Goal: Information Seeking & Learning: Learn about a topic

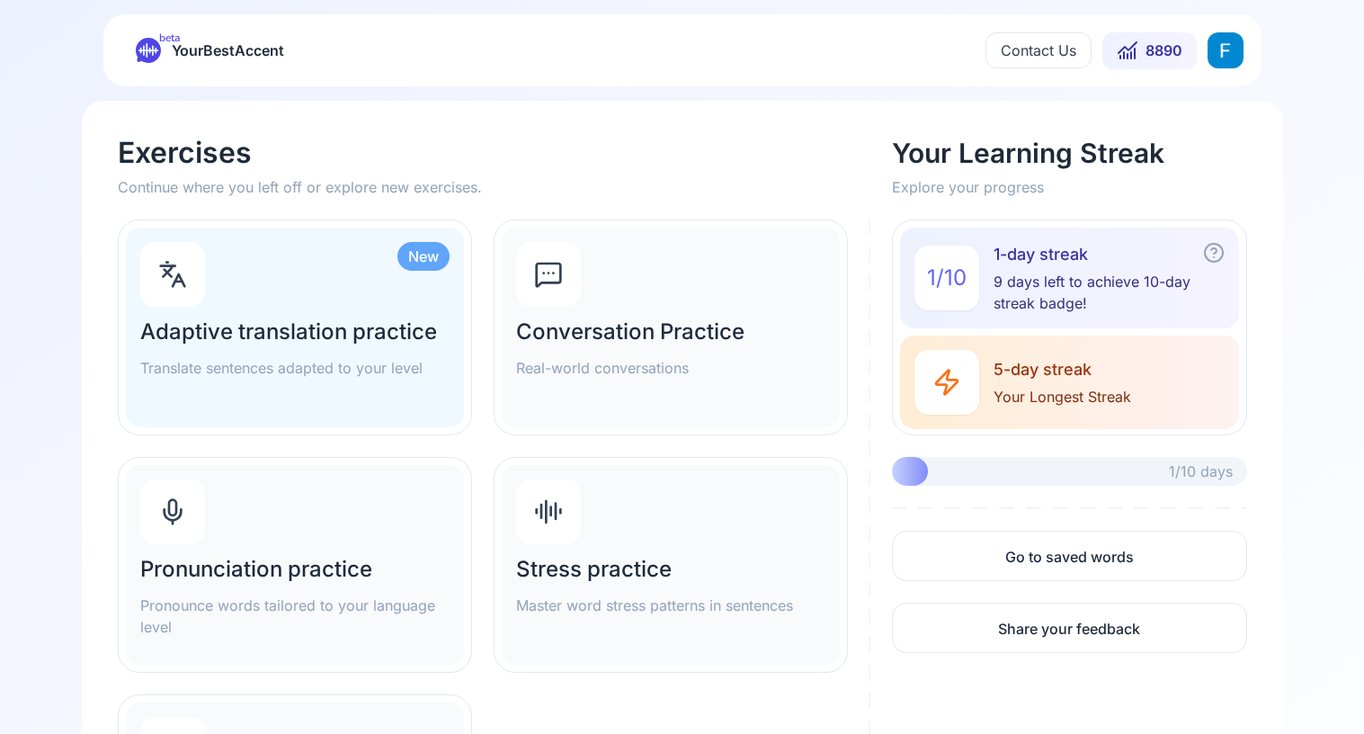
click at [253, 527] on div "Pronunciation practice Pronounce words tailored to your language level" at bounding box center [295, 565] width 338 height 200
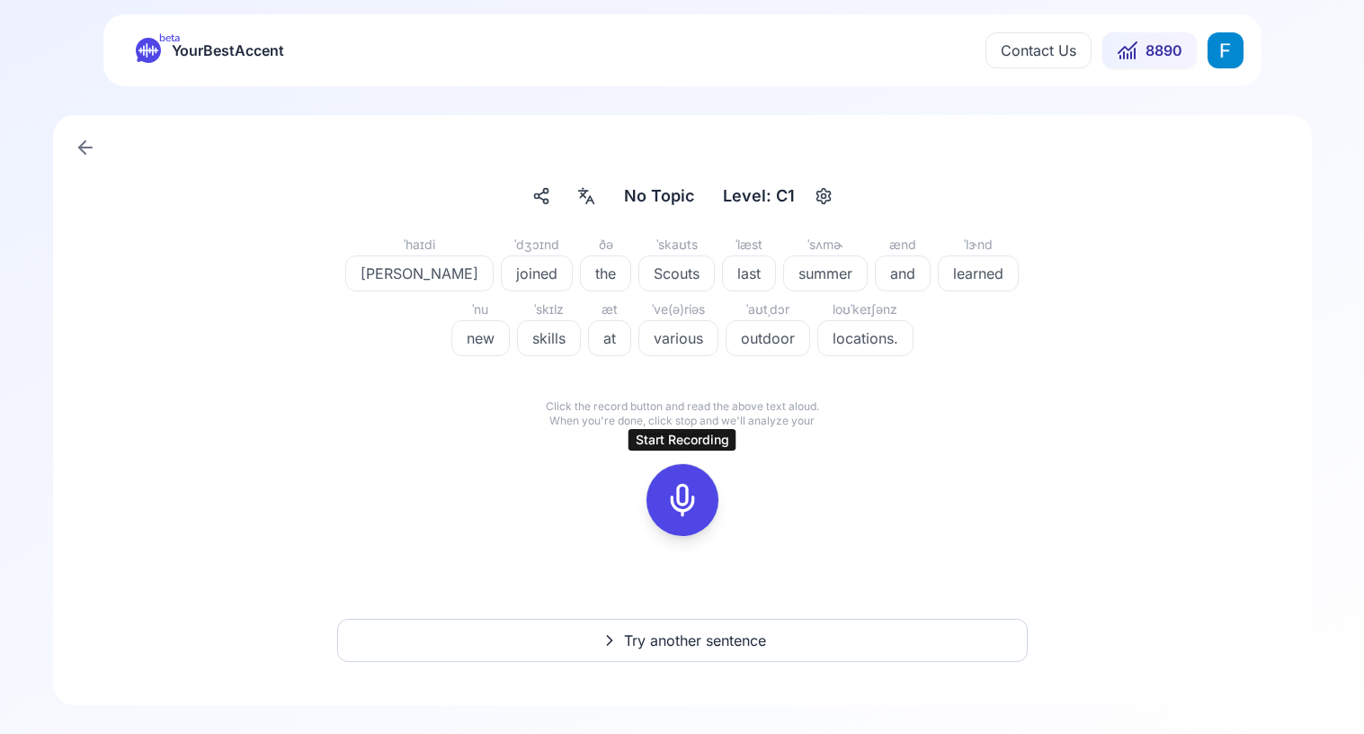
click at [681, 506] on icon at bounding box center [683, 500] width 36 height 36
click at [669, 509] on rect at bounding box center [682, 500] width 27 height 27
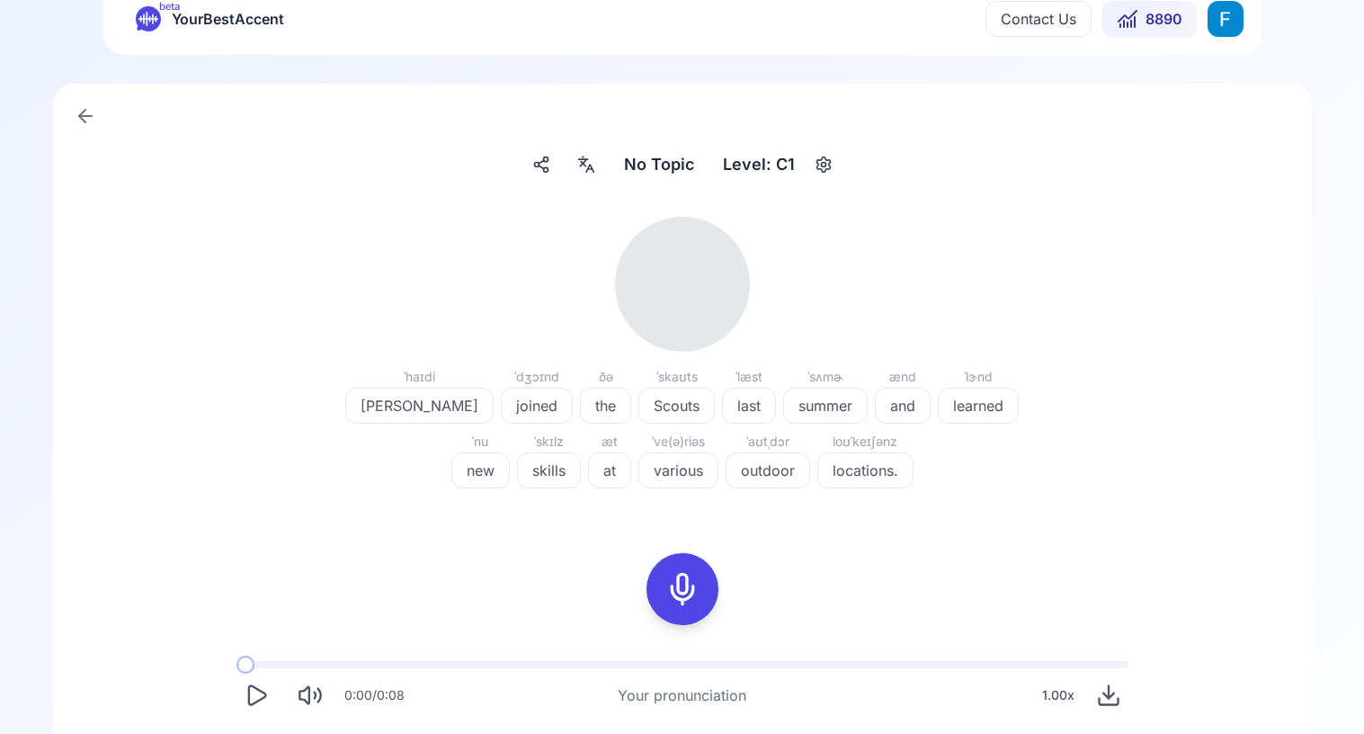
scroll to position [40, 0]
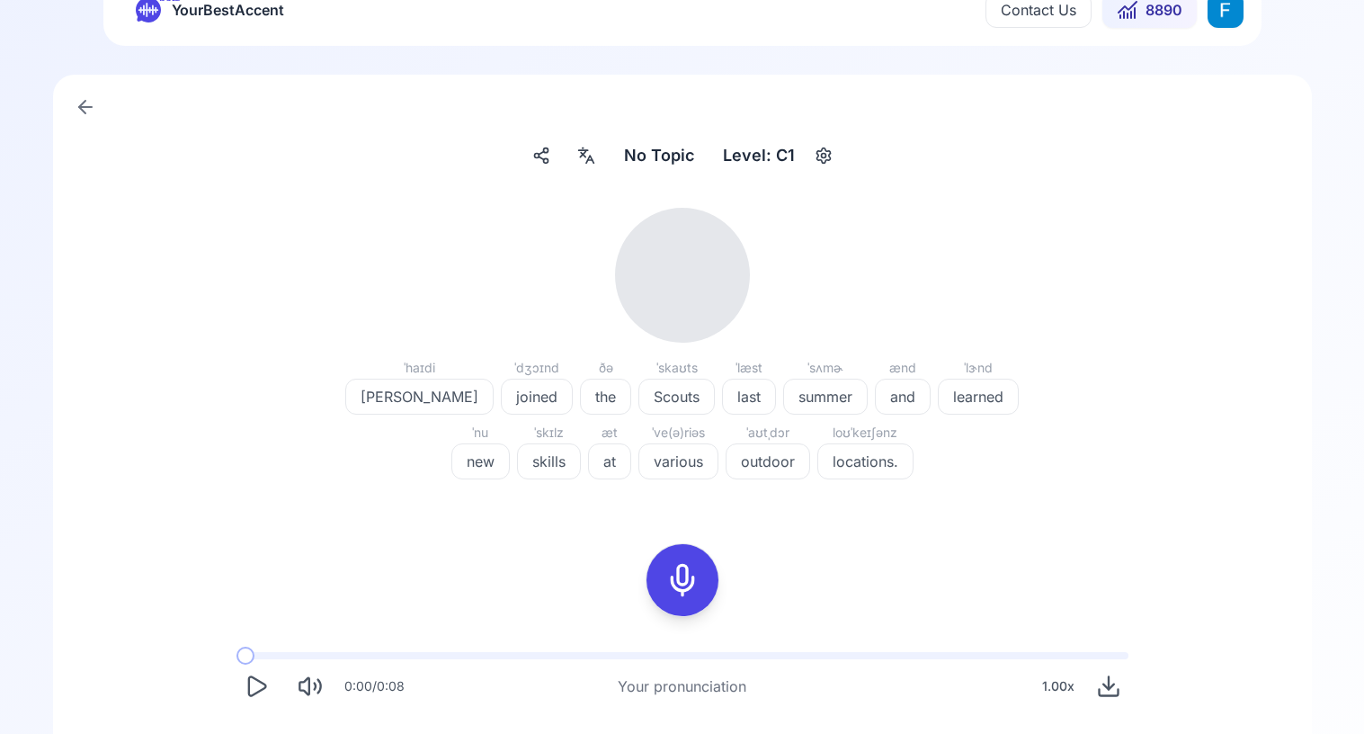
click at [263, 683] on icon "Play" at bounding box center [256, 685] width 17 height 19
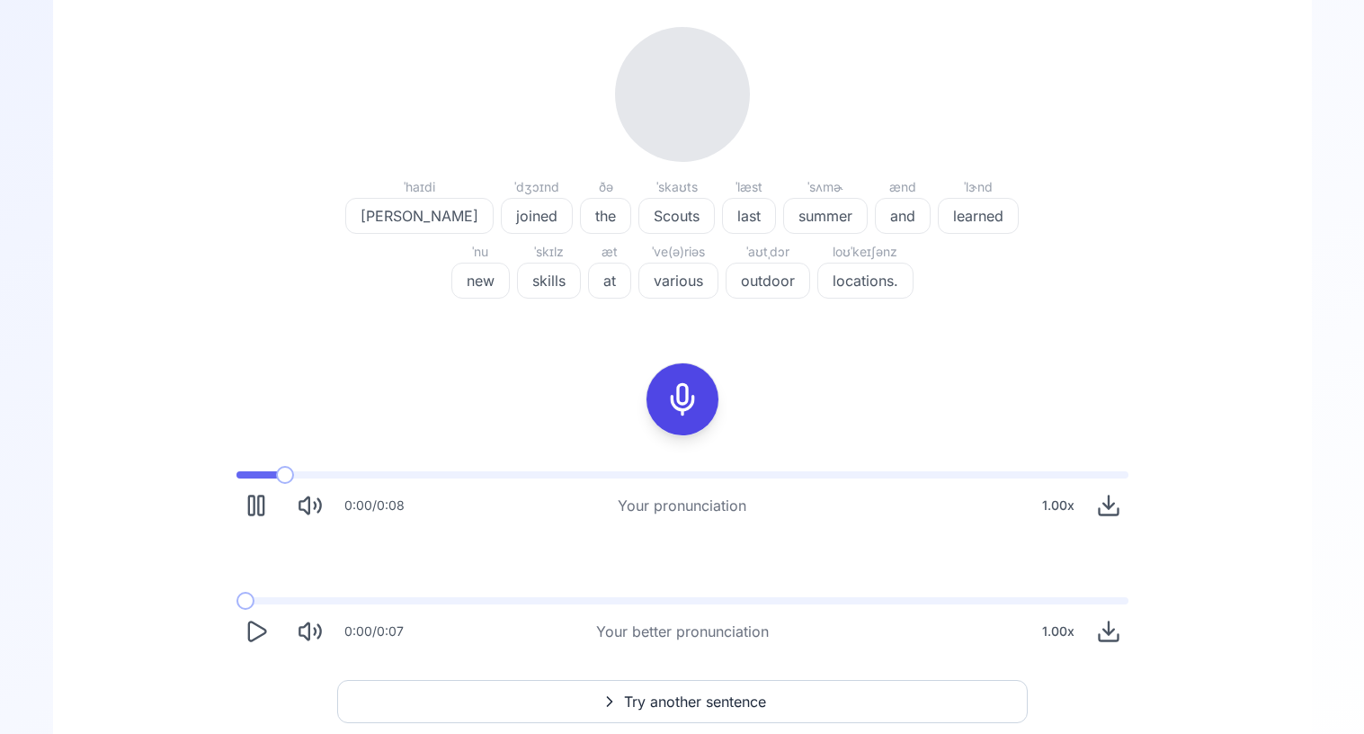
scroll to position [226, 0]
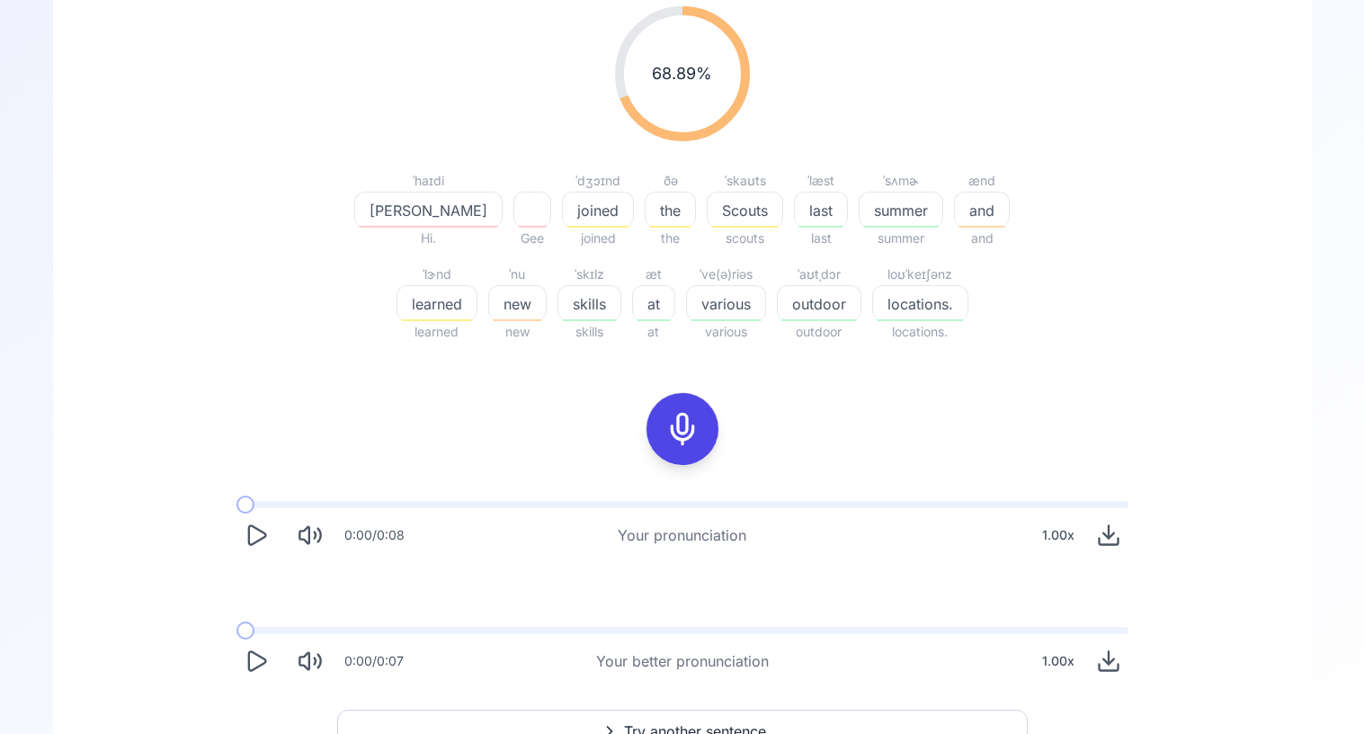
click at [683, 424] on icon at bounding box center [683, 429] width 36 height 36
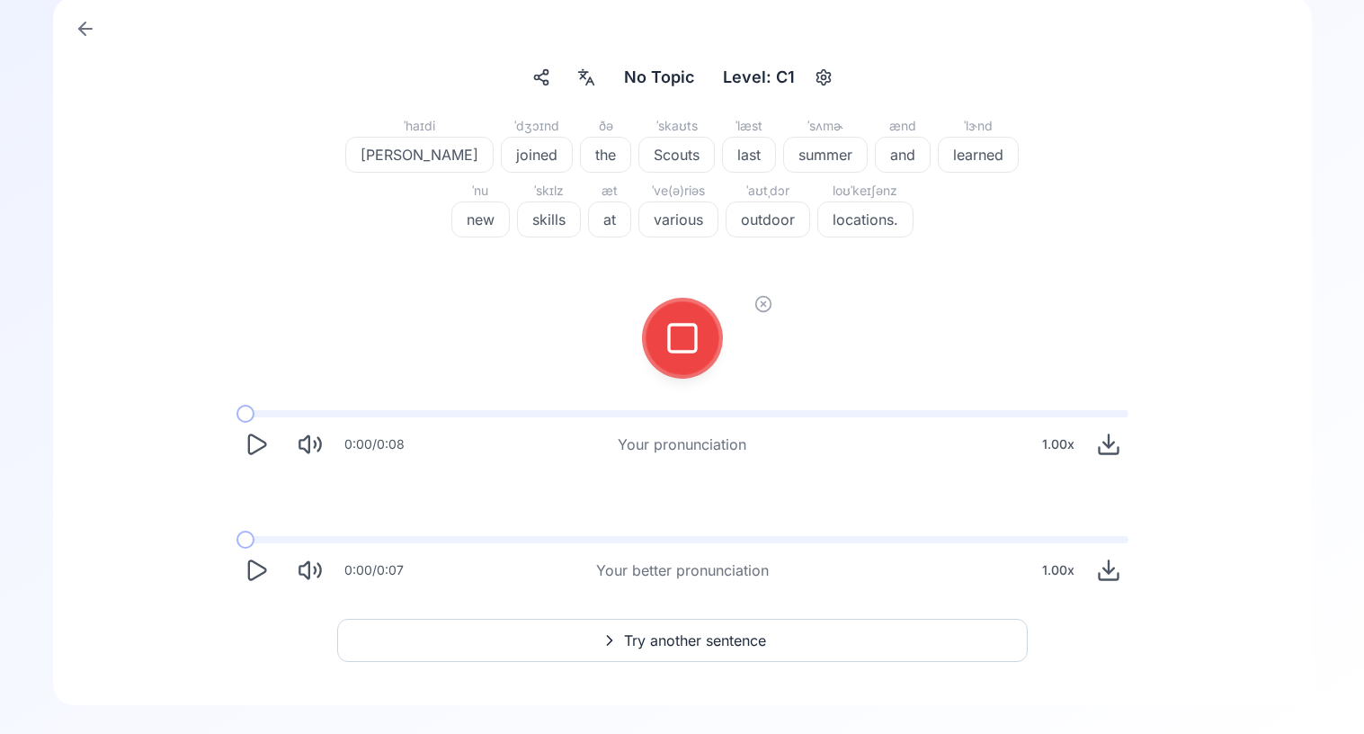
scroll to position [119, 0]
click at [709, 344] on button at bounding box center [683, 338] width 72 height 72
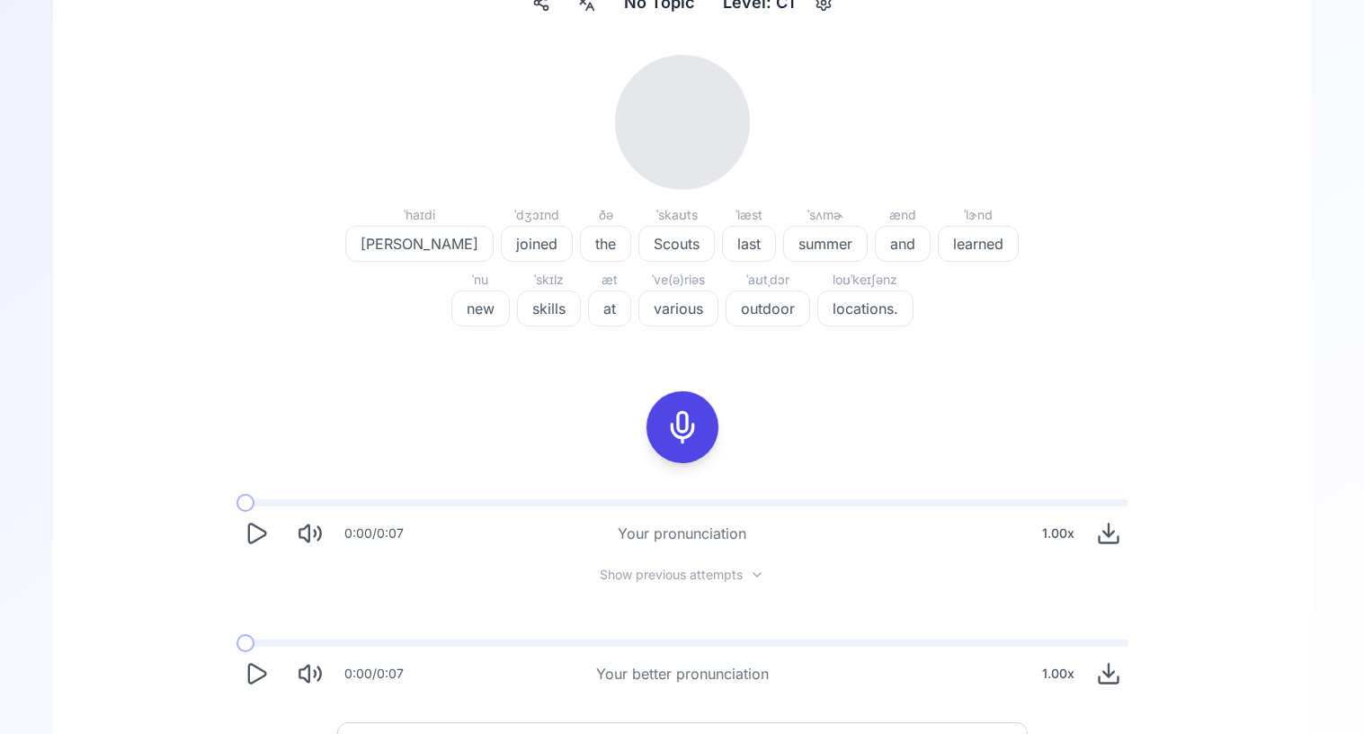
scroll to position [185, 0]
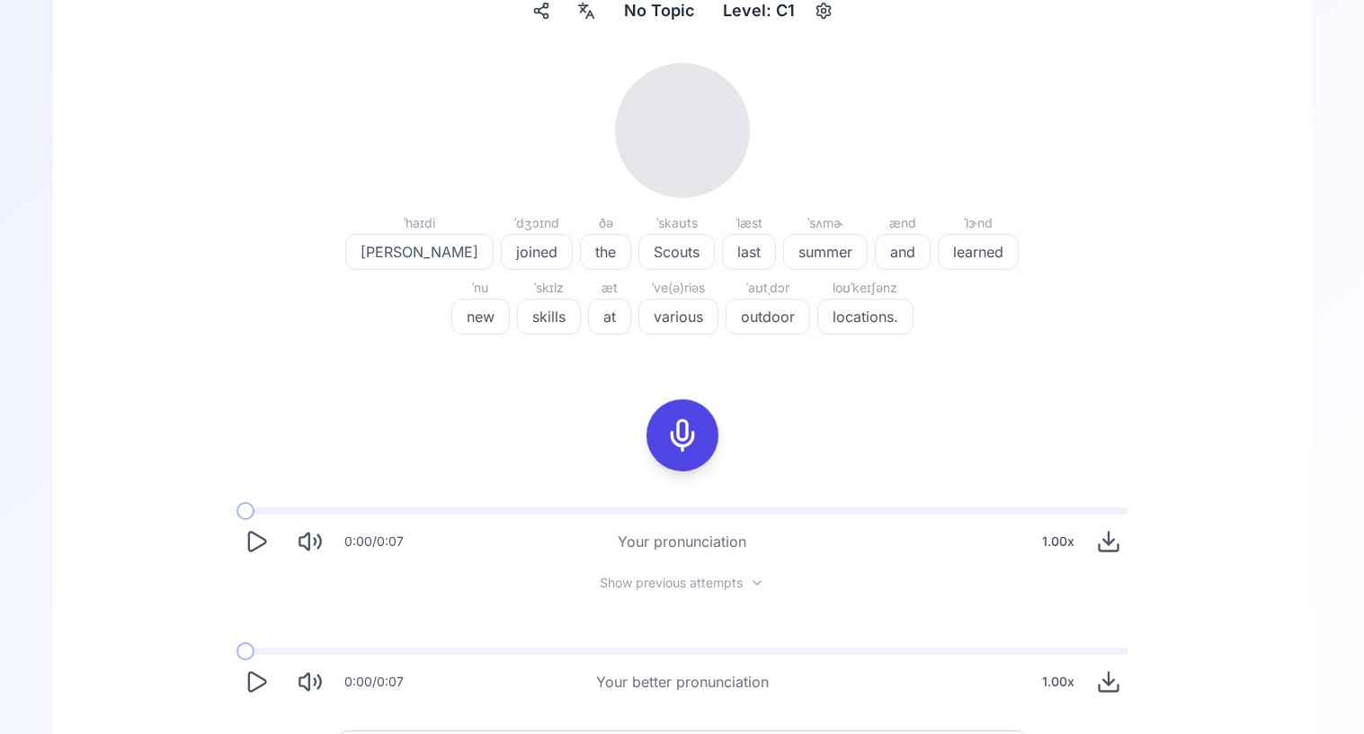
click at [263, 538] on icon "Play" at bounding box center [256, 541] width 25 height 25
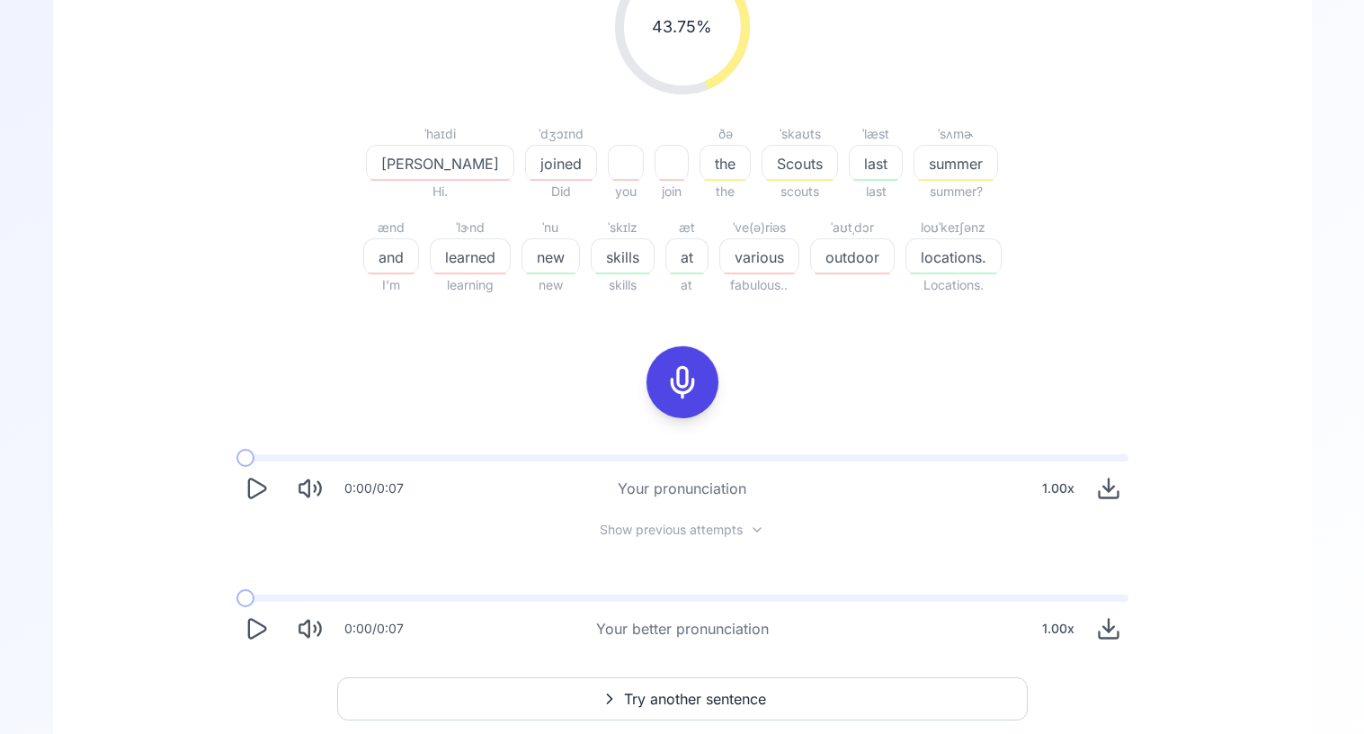
scroll to position [293, 0]
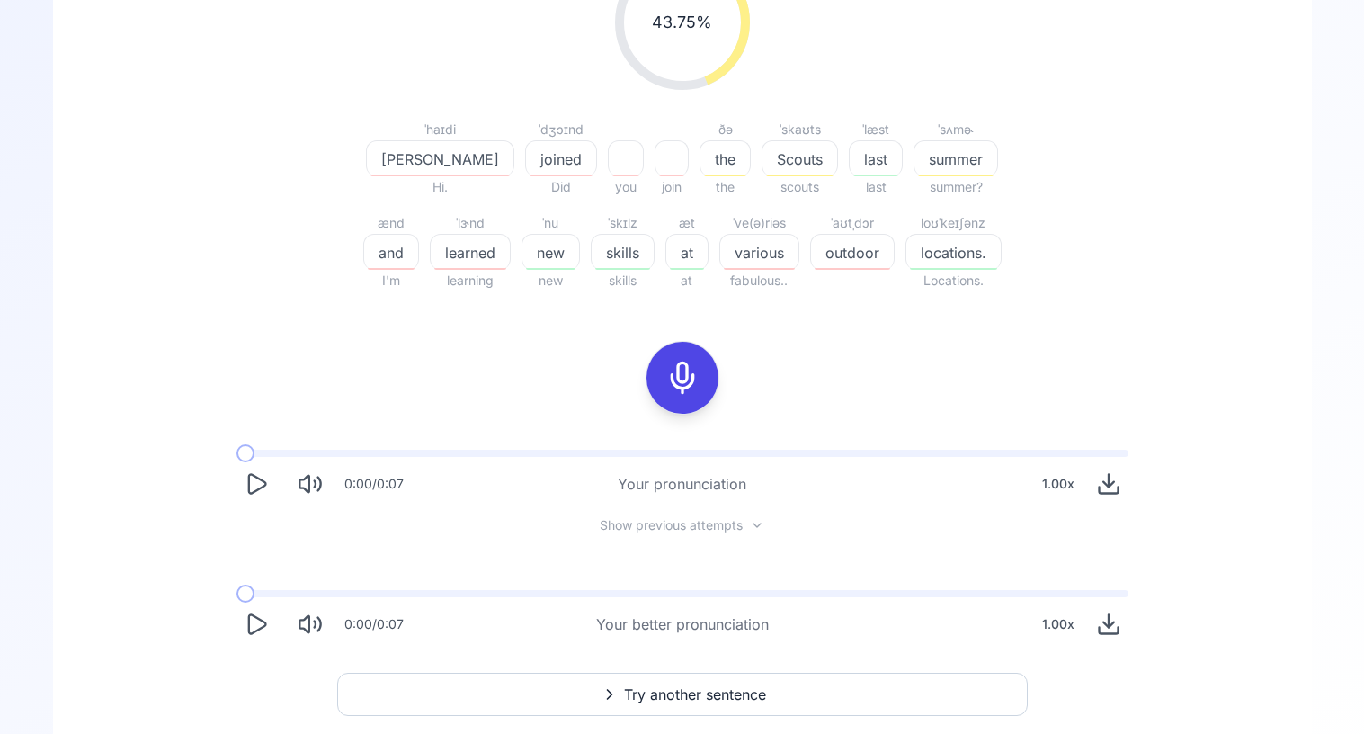
click at [252, 478] on icon "Play" at bounding box center [256, 483] width 25 height 25
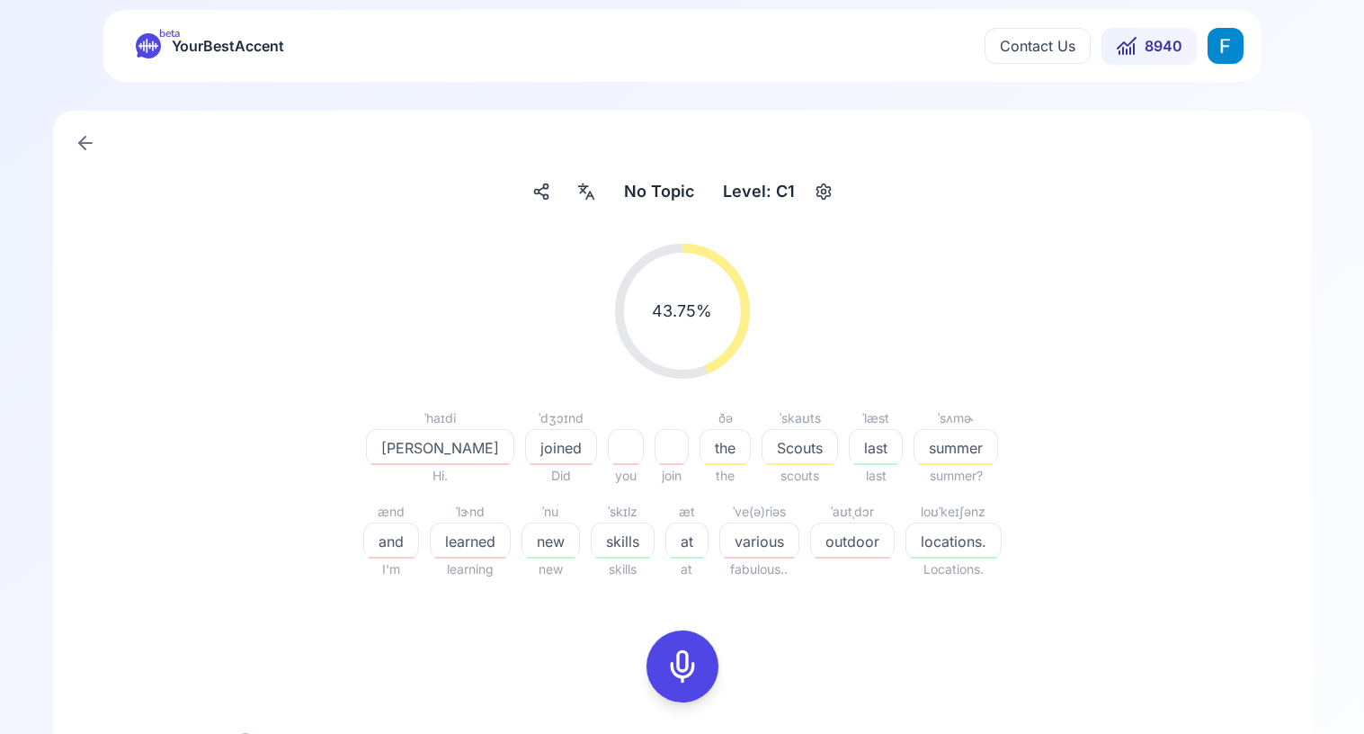
scroll to position [0, 0]
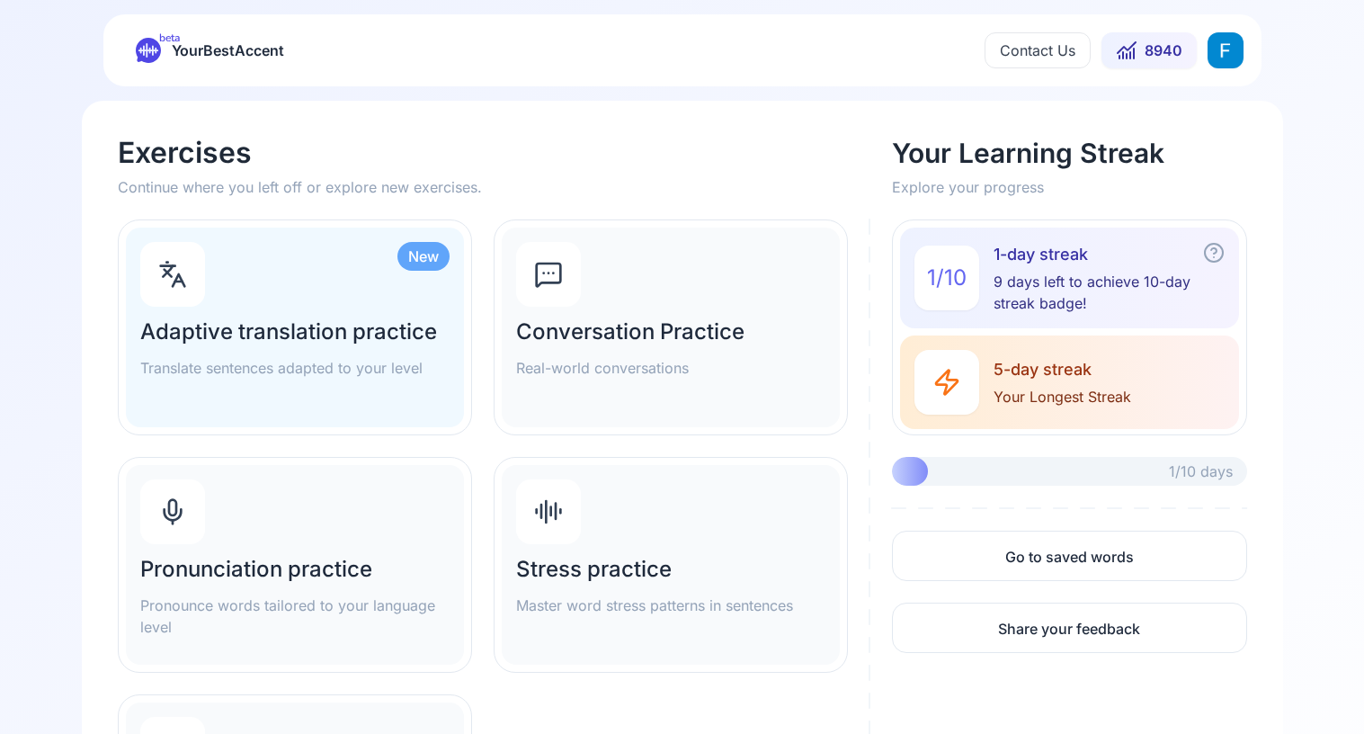
click at [310, 527] on div "Pronunciation practice Pronounce words tailored to your language level" at bounding box center [295, 565] width 338 height 200
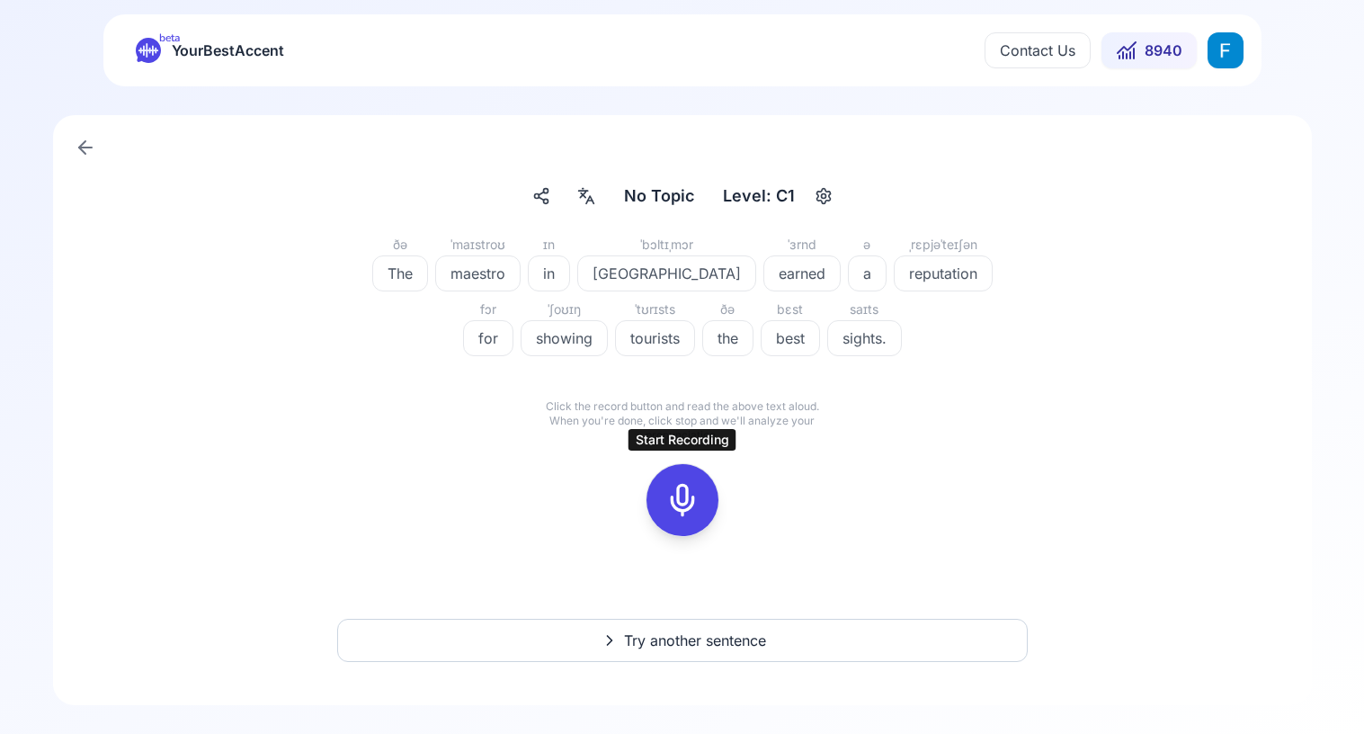
click at [684, 494] on icon at bounding box center [683, 500] width 36 height 36
click at [683, 503] on icon at bounding box center [683, 500] width 36 height 36
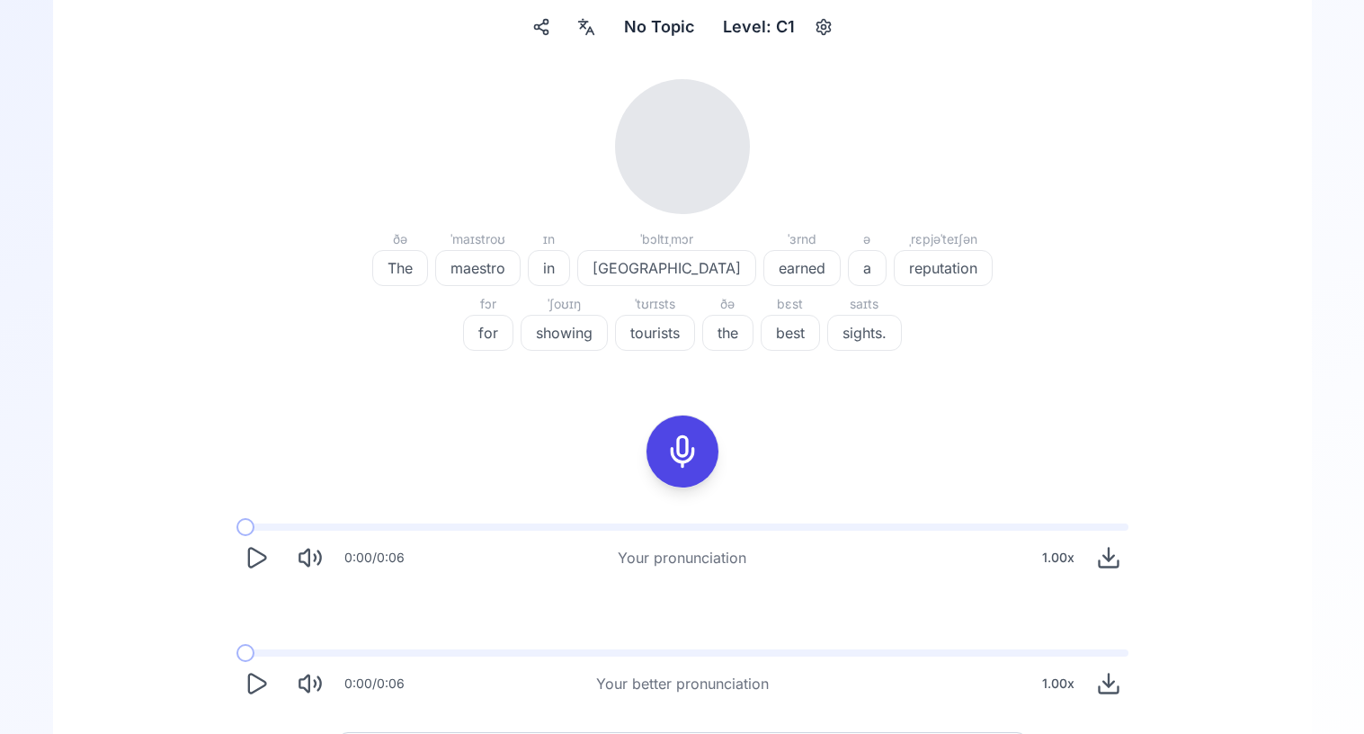
scroll to position [171, 0]
click at [237, 565] on div "0:00 / 0:06" at bounding box center [321, 556] width 168 height 40
click at [261, 557] on icon "Play" at bounding box center [256, 555] width 25 height 25
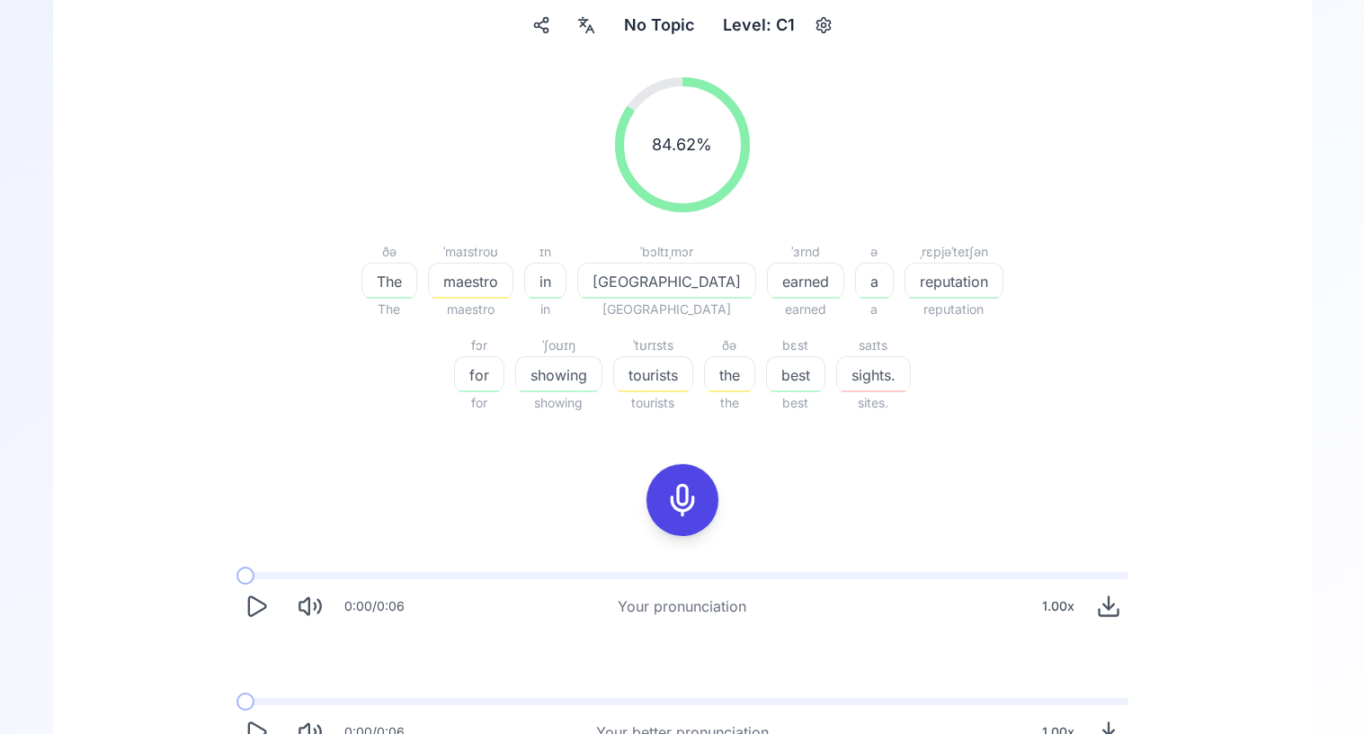
click at [257, 614] on icon "Play" at bounding box center [256, 606] width 25 height 25
click at [254, 600] on icon "Play" at bounding box center [256, 606] width 25 height 25
click at [674, 504] on icon at bounding box center [683, 500] width 36 height 36
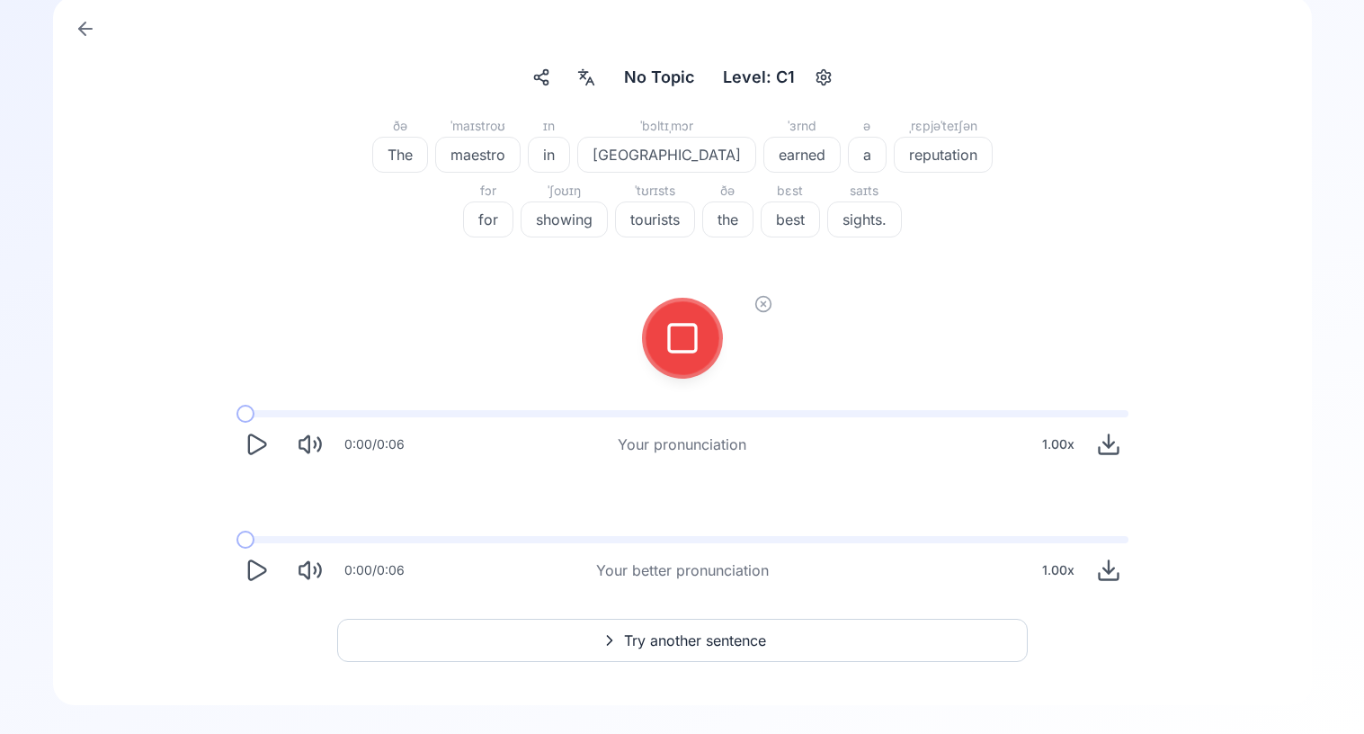
click at [661, 335] on div at bounding box center [682, 338] width 43 height 72
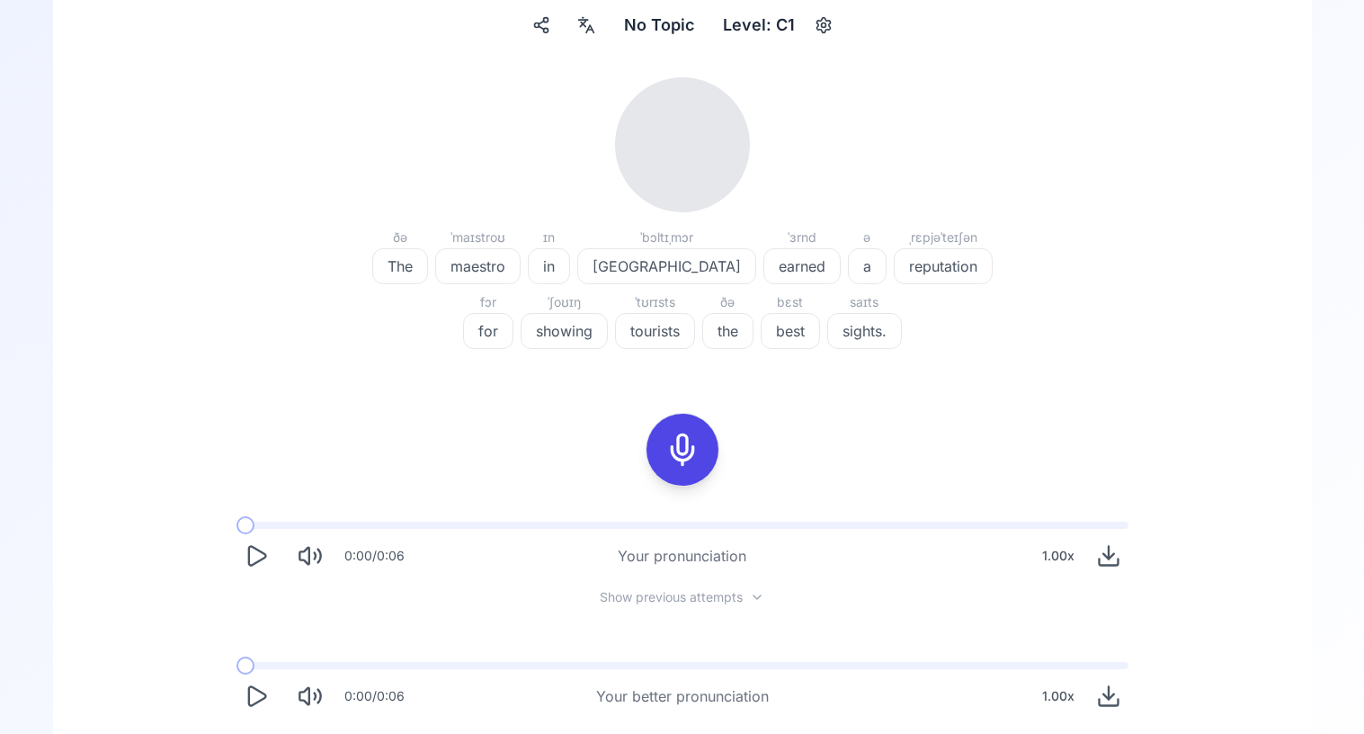
click at [259, 544] on icon "Play" at bounding box center [256, 555] width 25 height 25
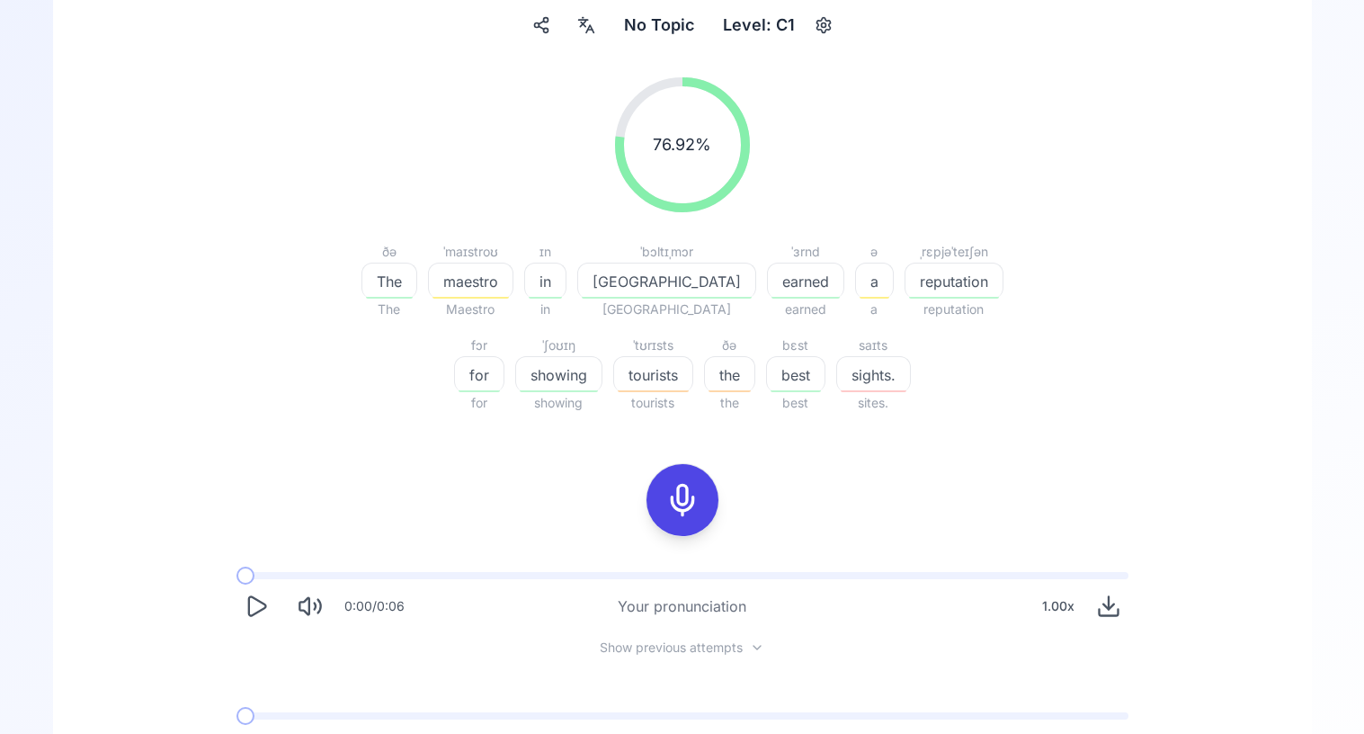
click at [635, 642] on span "Show previous attempts" at bounding box center [671, 647] width 143 height 18
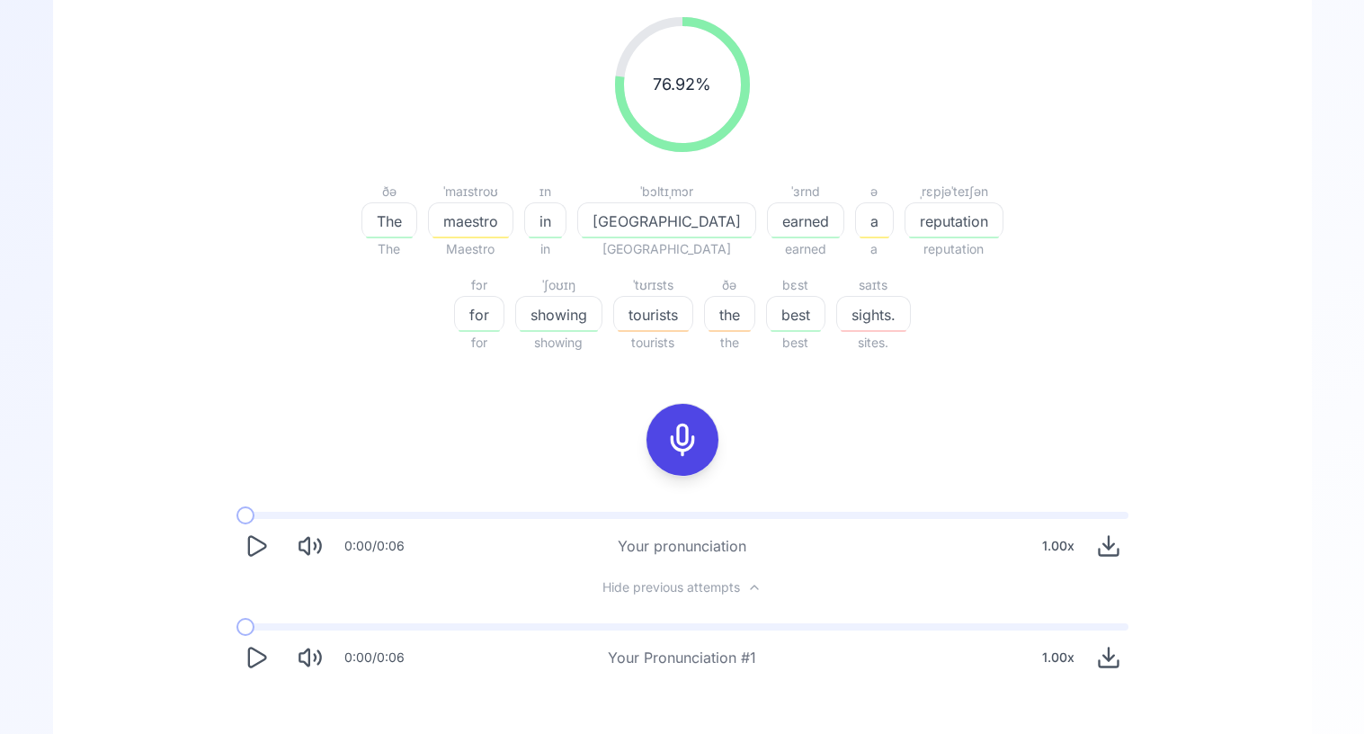
click at [257, 669] on icon "Play" at bounding box center [256, 657] width 25 height 25
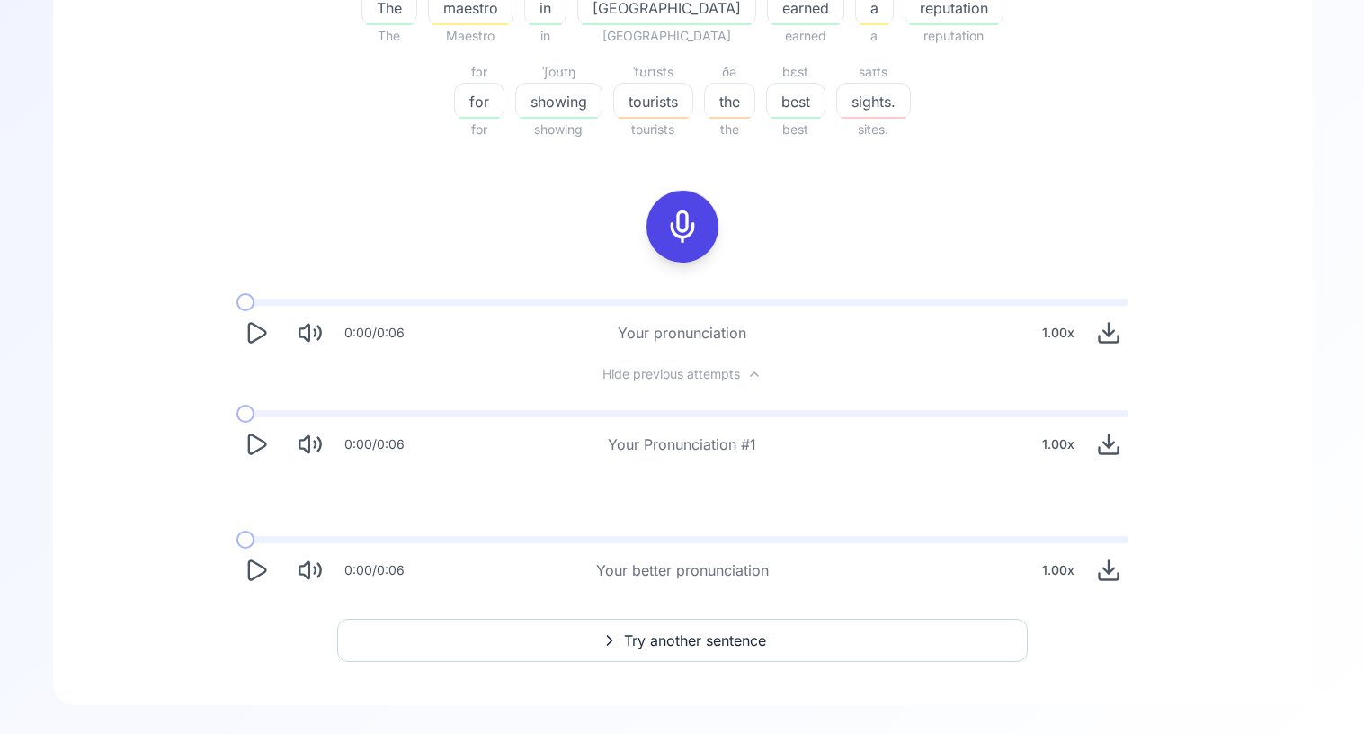
click at [782, 631] on button "Try another sentence" at bounding box center [682, 640] width 691 height 43
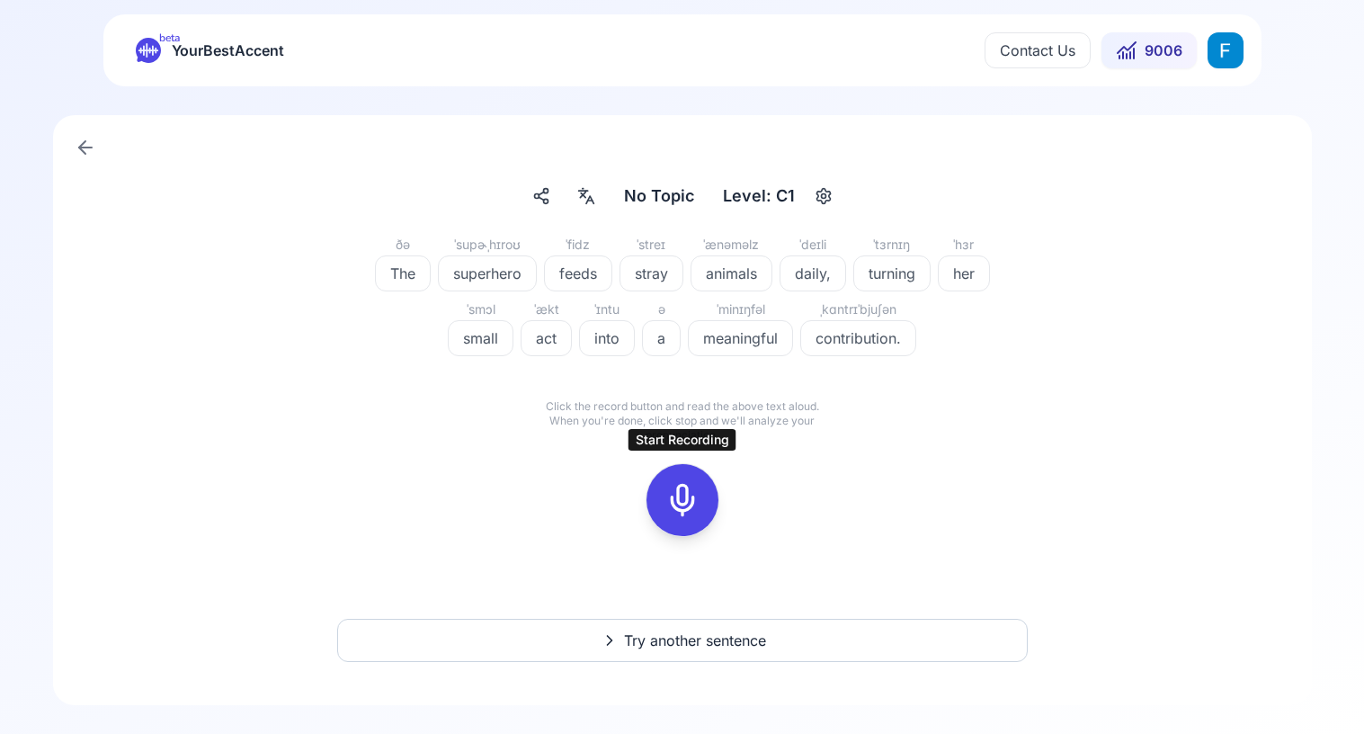
click at [684, 517] on div at bounding box center [682, 500] width 43 height 72
click at [682, 504] on icon at bounding box center [683, 500] width 36 height 36
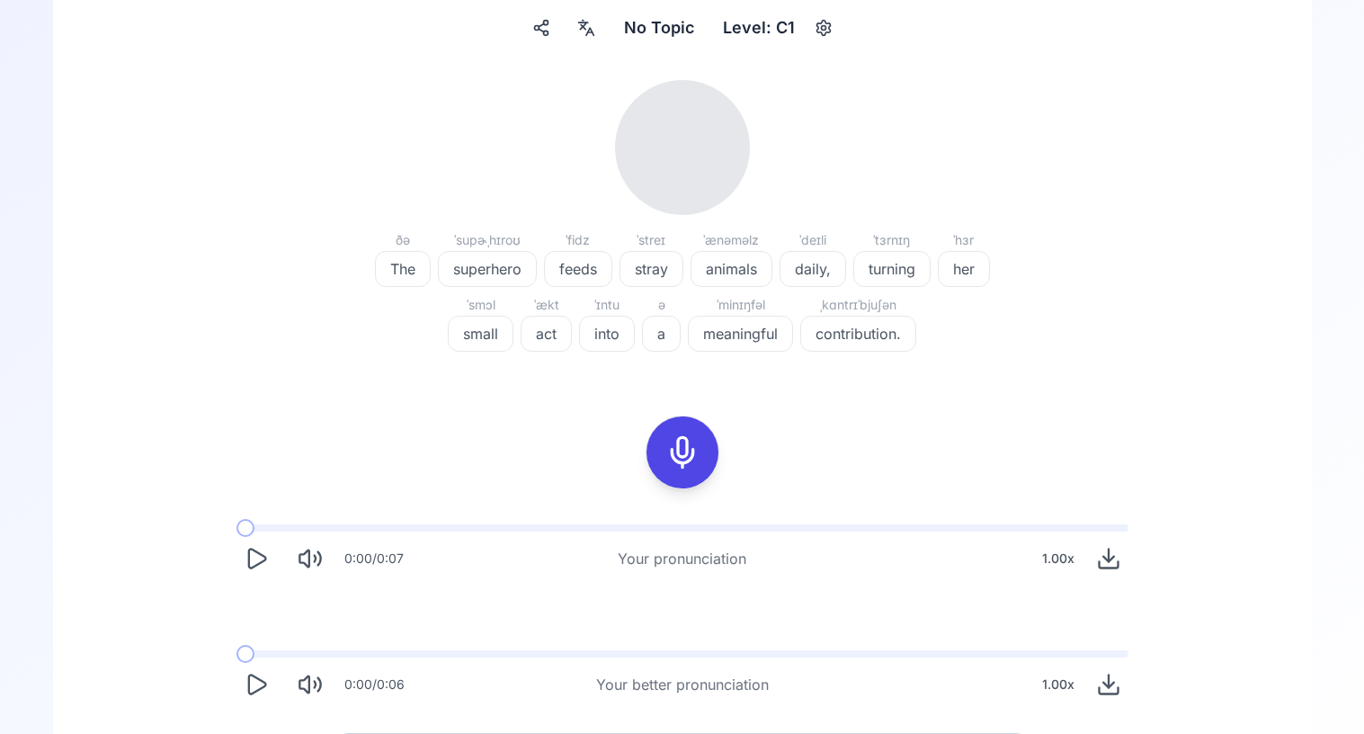
scroll to position [169, 0]
click at [259, 564] on icon "Play" at bounding box center [256, 557] width 25 height 25
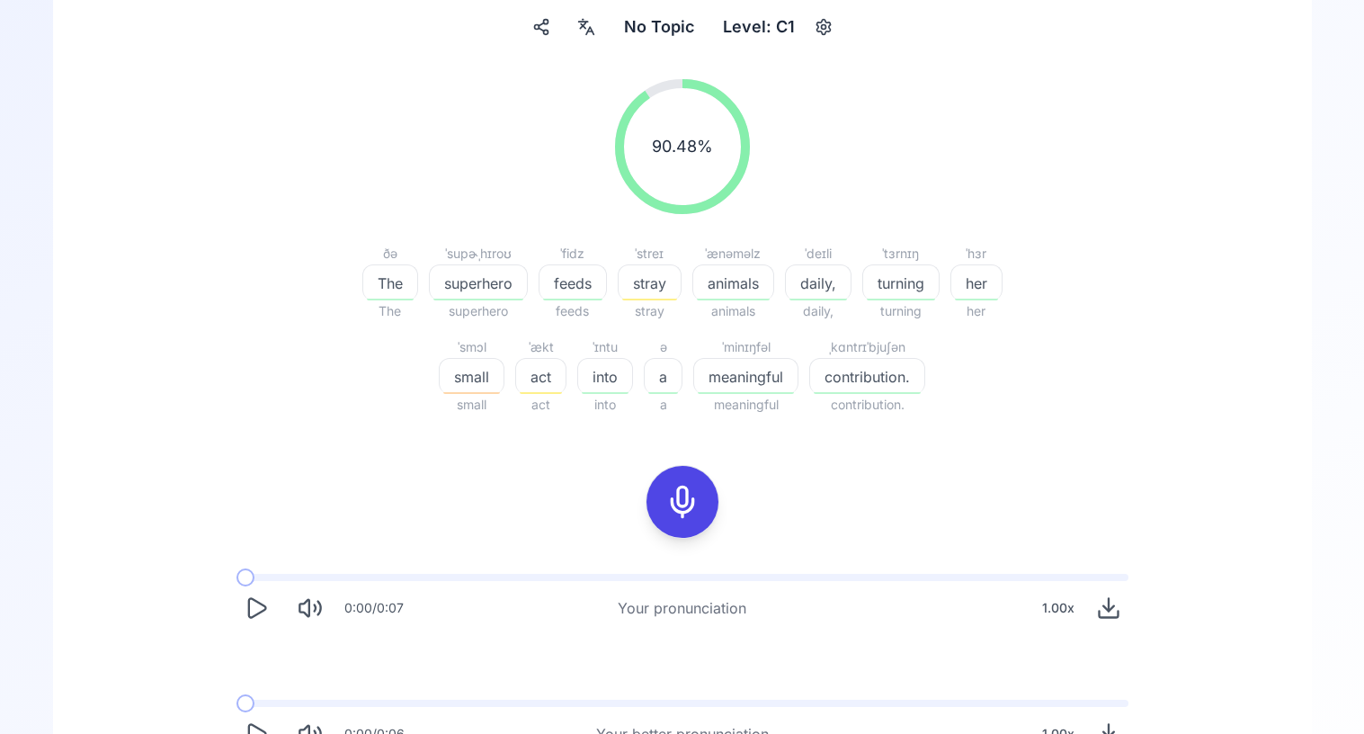
click at [257, 606] on icon "Play" at bounding box center [256, 607] width 25 height 25
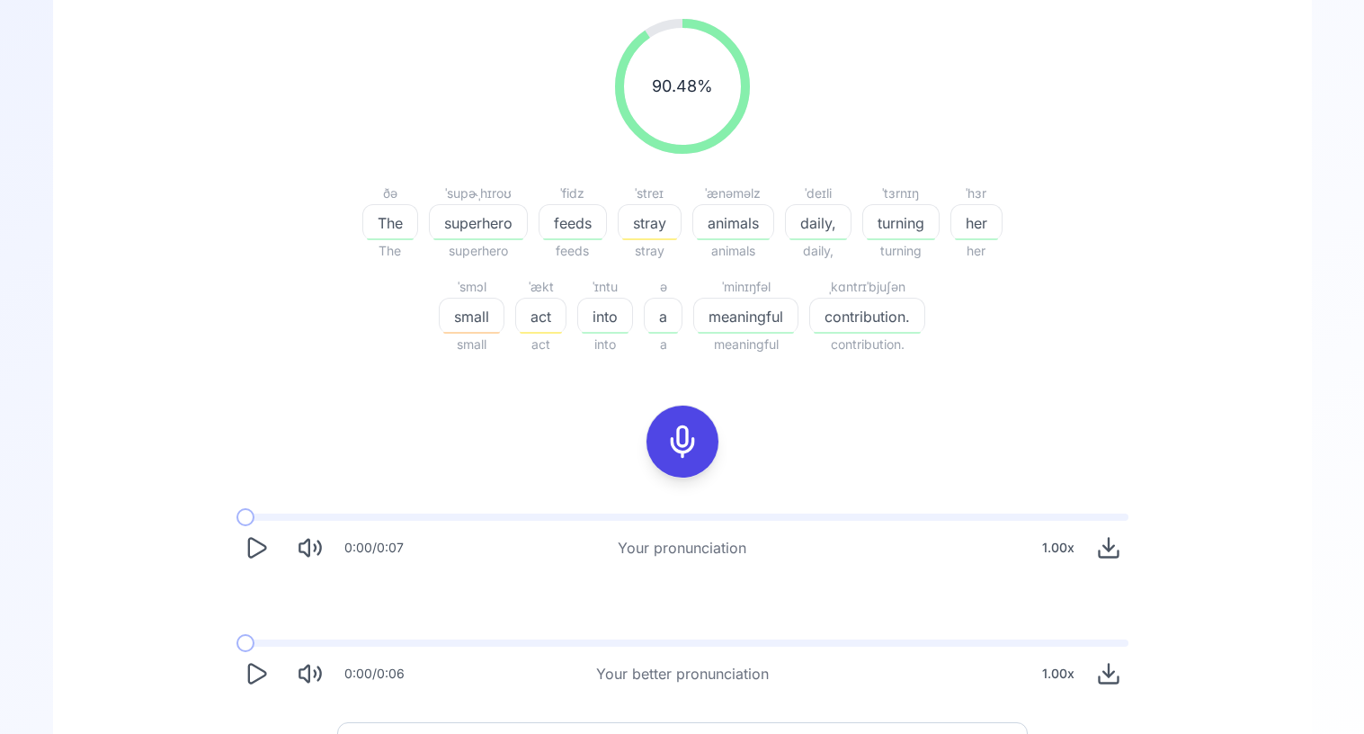
click at [262, 551] on icon "Play" at bounding box center [256, 547] width 17 height 19
